Goal: Information Seeking & Learning: Learn about a topic

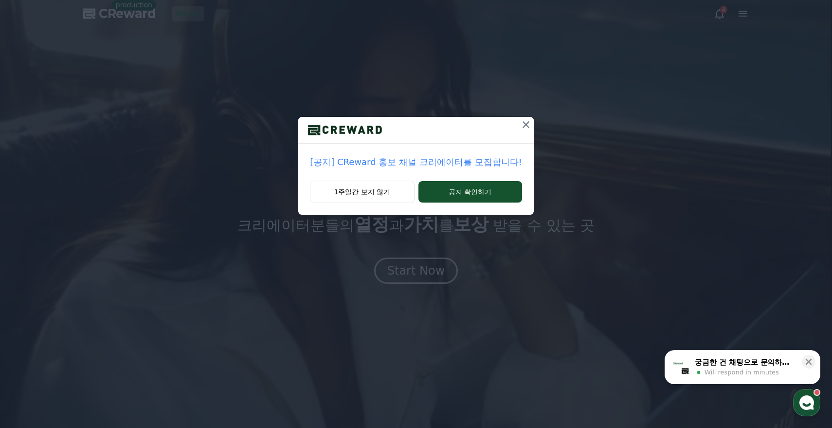
click at [436, 164] on p "[공지] CReward 홍보 채널 크리에이터를 모집합니다!" at bounding box center [416, 162] width 212 height 14
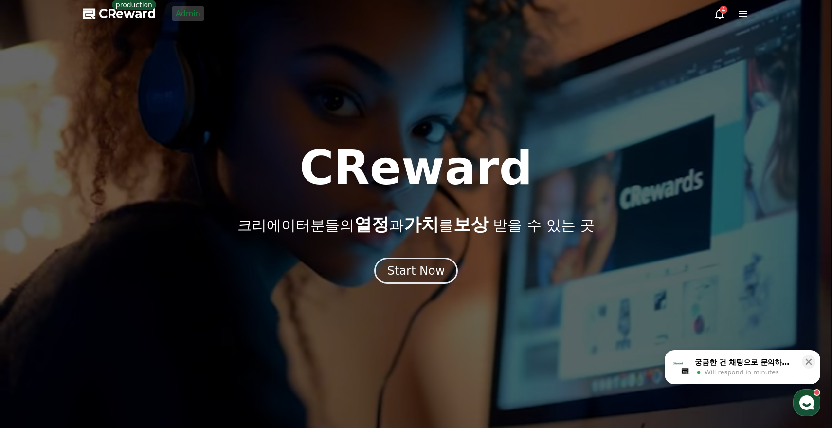
click at [181, 12] on link "Admin" at bounding box center [188, 14] width 33 height 16
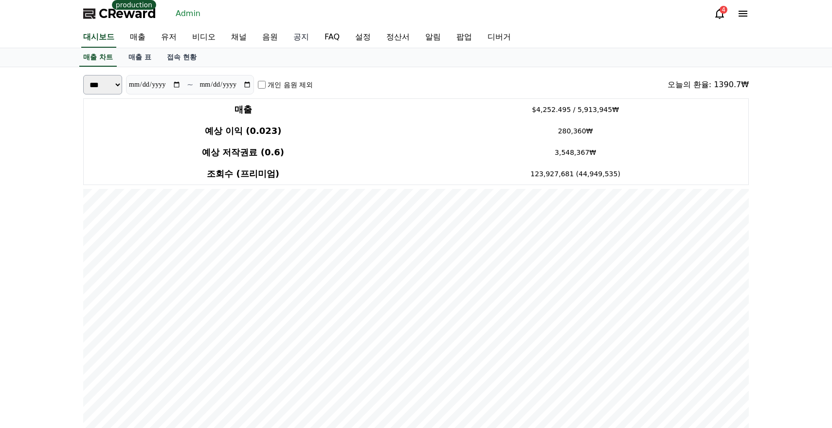
click at [287, 39] on link "공지" at bounding box center [301, 37] width 31 height 20
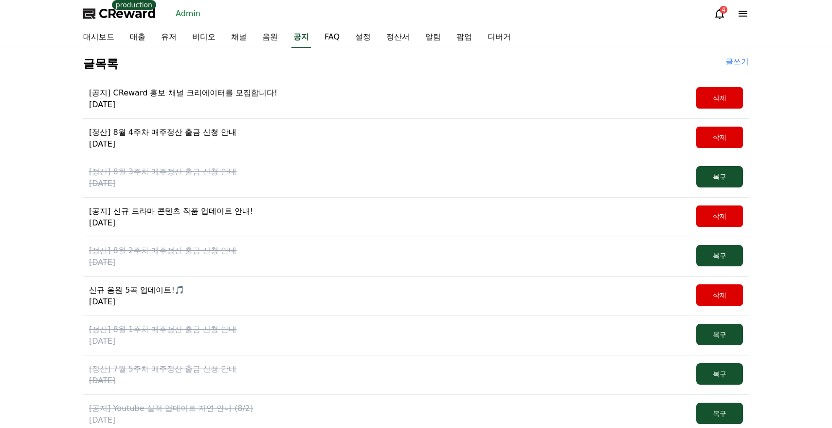
click at [228, 93] on p "[공지] CReward 홍보 채널 크리에이터를 모집합니다!" at bounding box center [183, 93] width 188 height 12
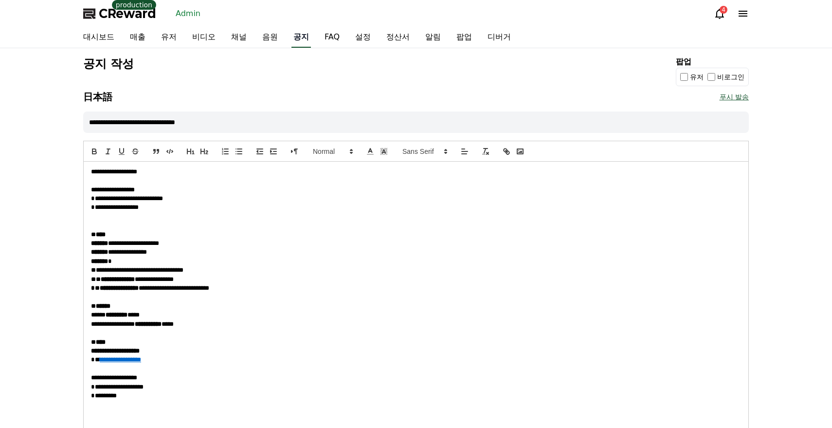
click at [292, 35] on link "공지" at bounding box center [301, 37] width 19 height 20
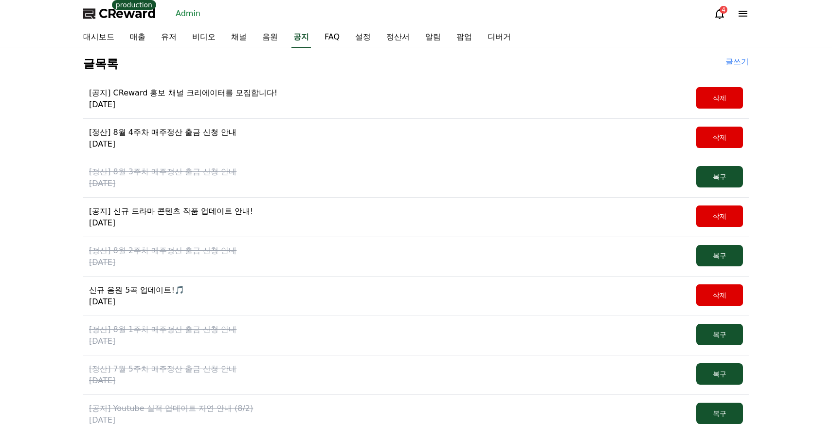
click at [144, 98] on p "[공지] CReward 홍보 채널 크리에이터를 모집합니다!" at bounding box center [183, 93] width 188 height 12
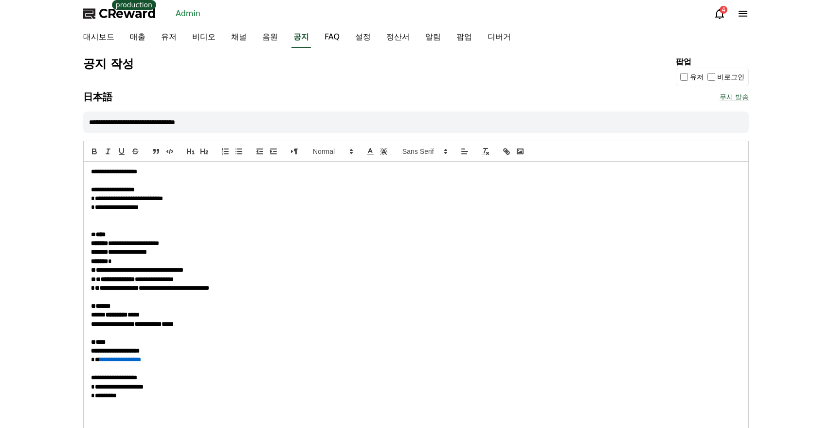
click at [121, 9] on p "production" at bounding box center [134, 5] width 44 height 10
click at [124, 17] on span "CReward" at bounding box center [127, 14] width 57 height 16
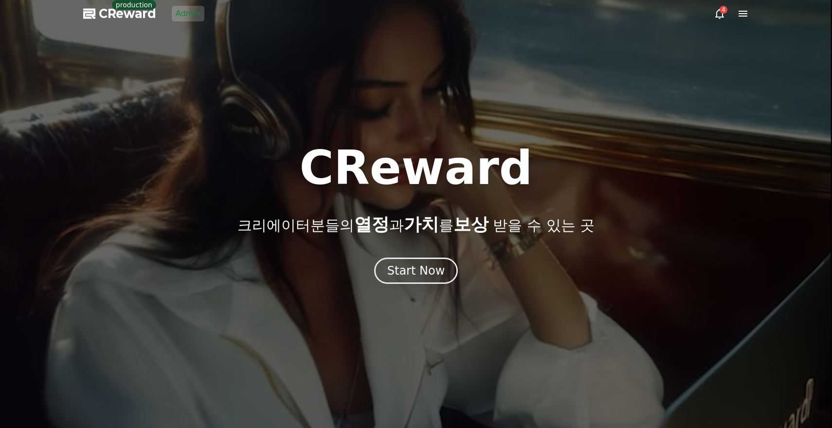
click at [740, 22] on div at bounding box center [416, 214] width 832 height 428
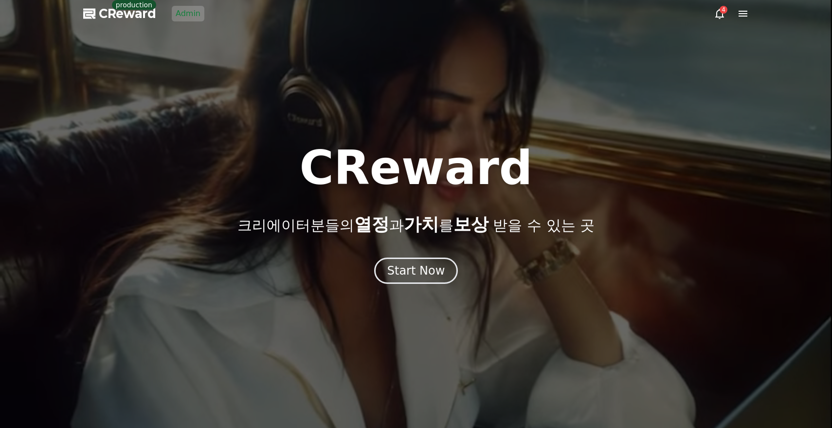
click at [747, 19] on div at bounding box center [416, 214] width 832 height 428
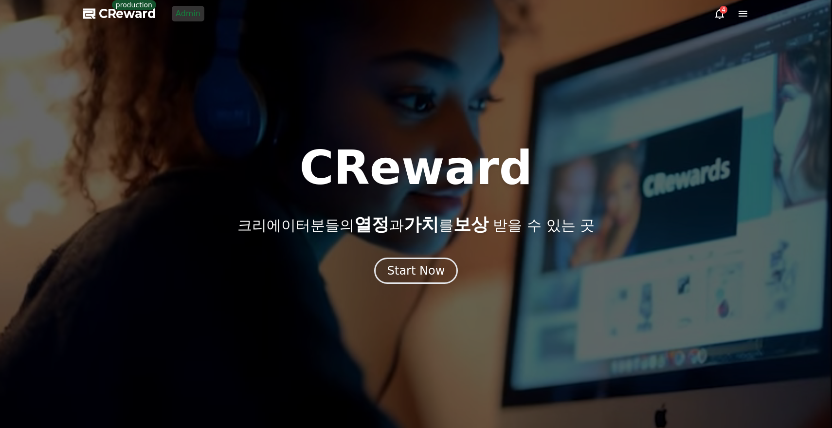
click at [745, 12] on icon at bounding box center [743, 14] width 12 height 12
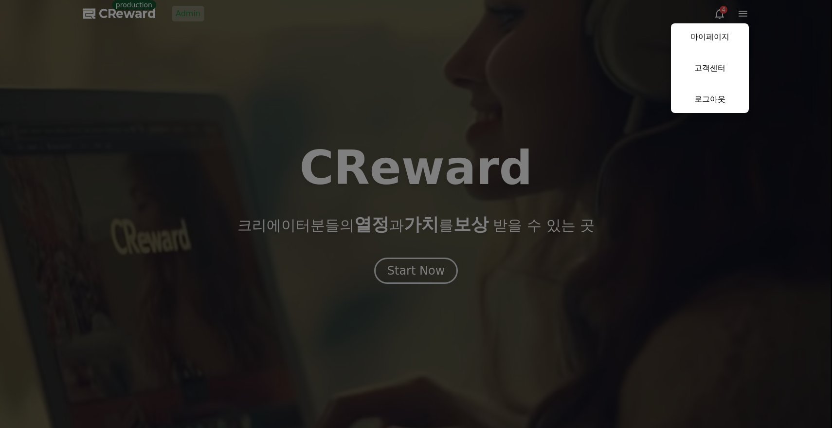
click at [285, 67] on button "close" at bounding box center [416, 214] width 832 height 428
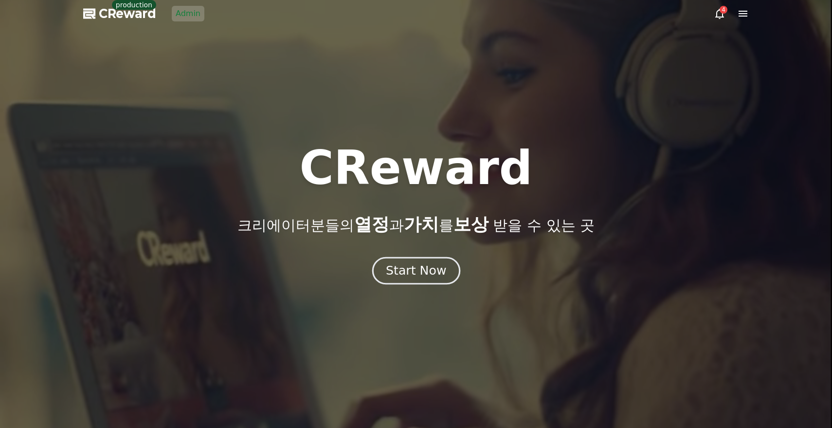
click at [423, 281] on button "Start Now" at bounding box center [416, 271] width 88 height 28
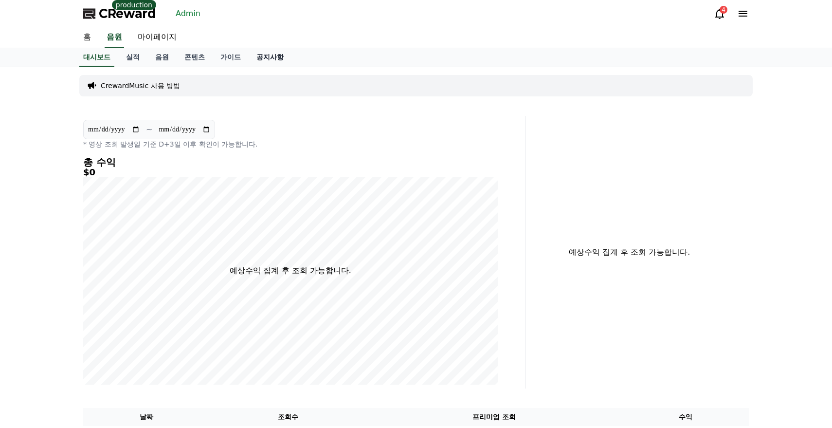
click at [256, 57] on link "공지사항" at bounding box center [270, 57] width 43 height 18
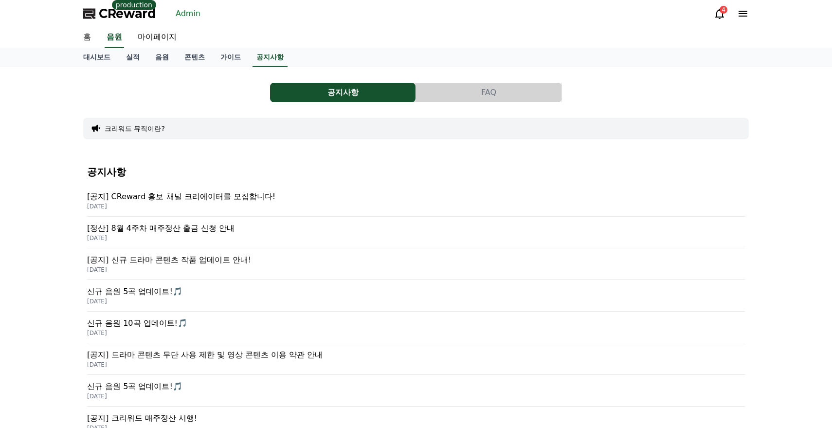
click at [205, 203] on p "2025-09-05" at bounding box center [416, 206] width 658 height 8
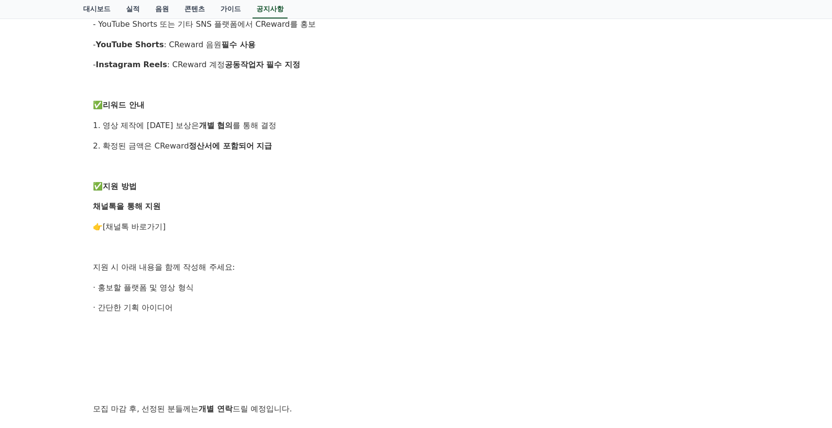
scroll to position [518, 0]
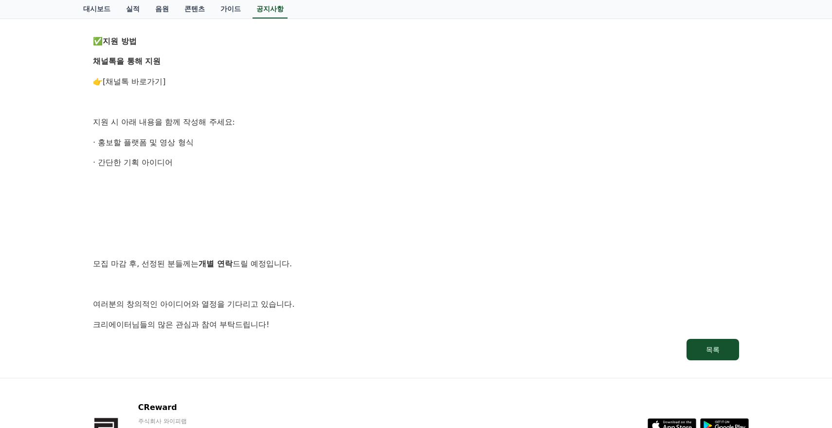
click at [147, 85] on link "[채널톡 바로가기]" at bounding box center [134, 81] width 63 height 9
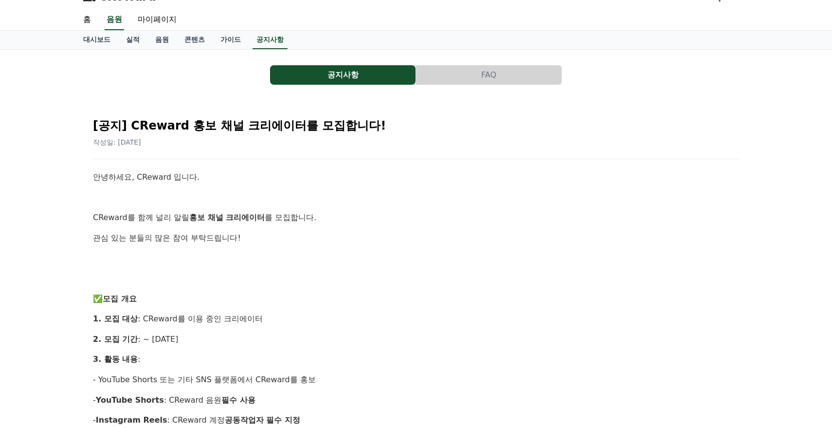
scroll to position [0, 0]
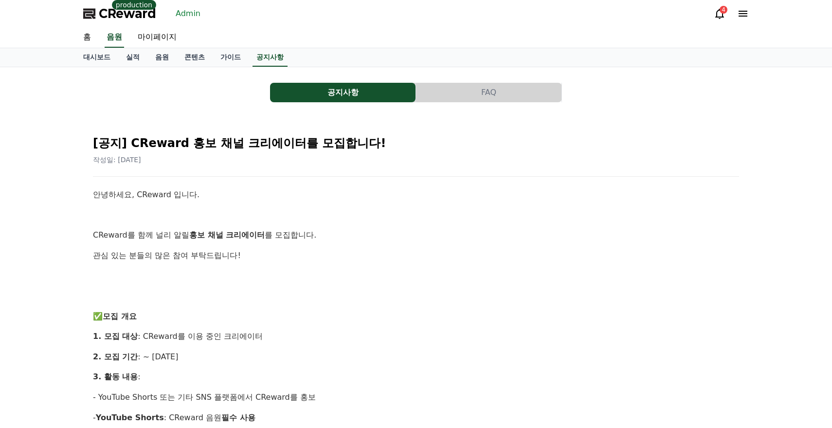
click at [137, 17] on span "CReward" at bounding box center [127, 14] width 57 height 16
